Goal: Task Accomplishment & Management: Use online tool/utility

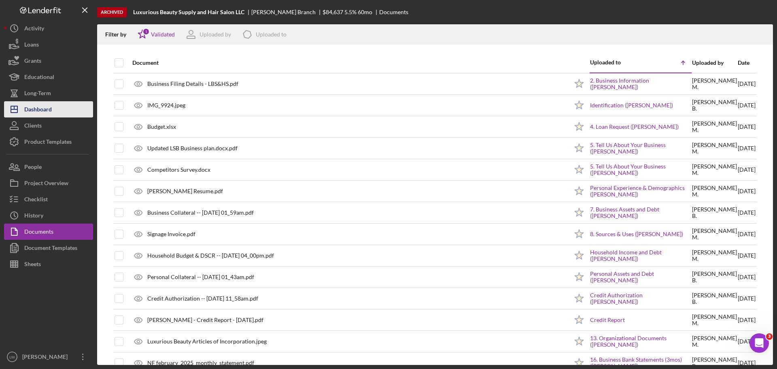
click at [30, 112] on div "Dashboard" at bounding box center [38, 110] width 28 height 18
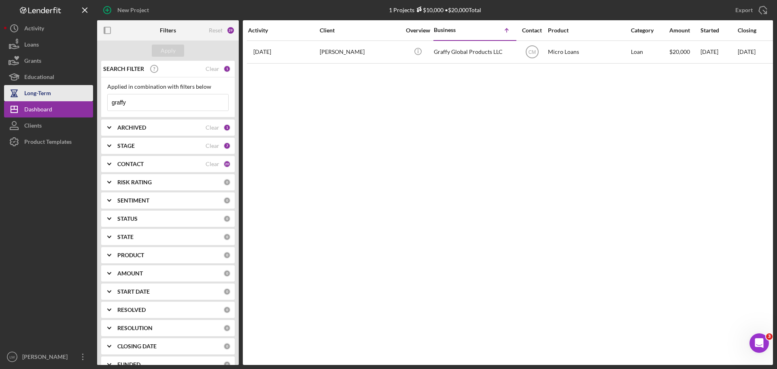
drag, startPoint x: 162, startPoint y: 104, endPoint x: 73, endPoint y: 95, distance: 88.7
click at [73, 95] on div "New Project 1 Projects $10,000 • $20,000 Total graffy Export Icon/Export Filter…" at bounding box center [388, 182] width 769 height 365
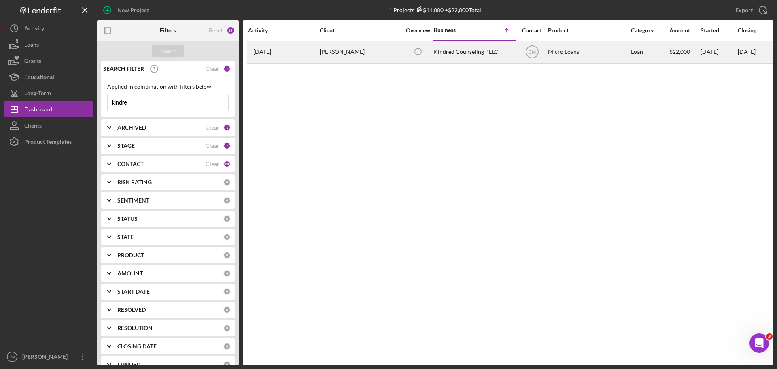
type input "kindre"
click at [361, 52] on div "April Williamson" at bounding box center [360, 51] width 81 height 21
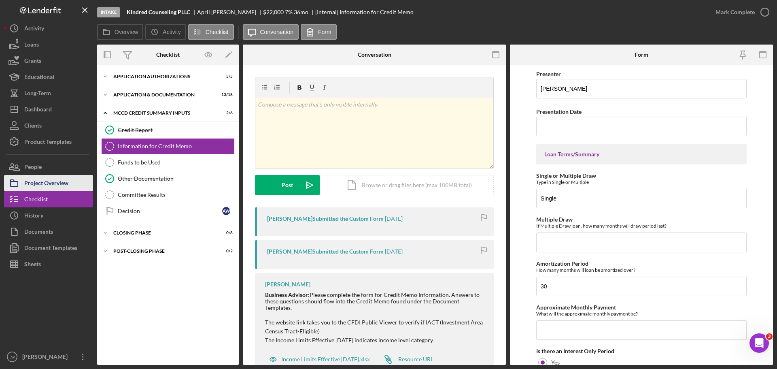
click at [50, 184] on div "Project Overview" at bounding box center [46, 184] width 44 height 18
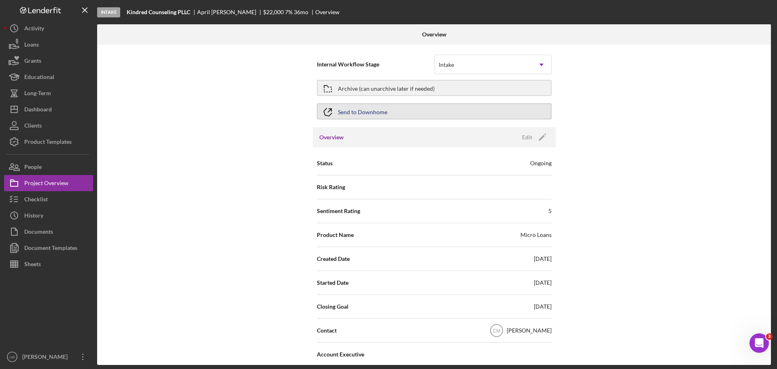
click at [360, 111] on div "Send to Downhome" at bounding box center [362, 111] width 49 height 15
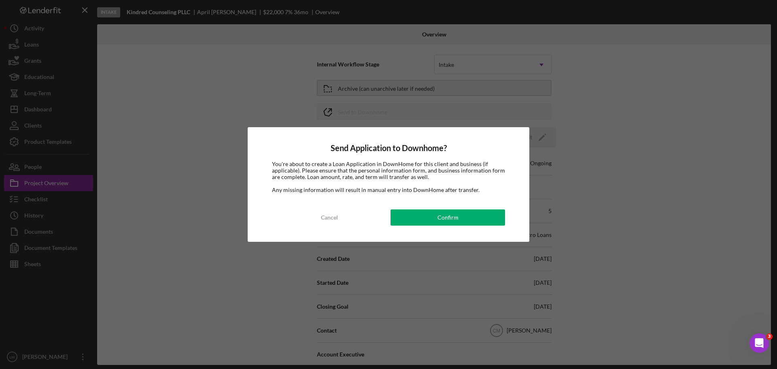
click at [477, 227] on div "Send Application to Downhome? You're about to create a Loan Application in Down…" at bounding box center [389, 184] width 282 height 115
click at [472, 217] on button "Confirm" at bounding box center [448, 217] width 115 height 16
